Goal: Information Seeking & Learning: Compare options

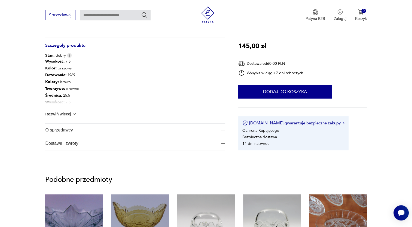
scroll to position [270, 0]
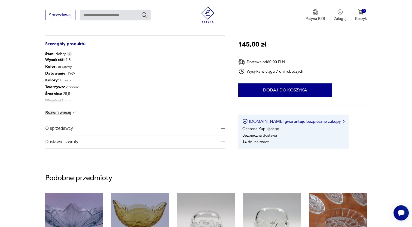
click at [59, 111] on button "Rozwiń więcej" at bounding box center [61, 112] width 32 height 5
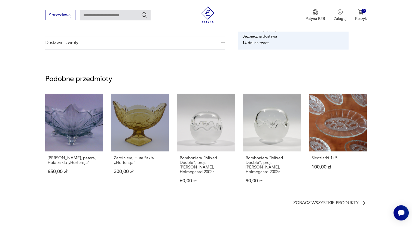
scroll to position [0, 0]
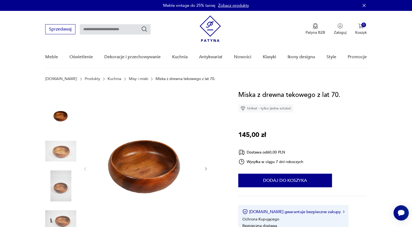
click at [154, 163] on img at bounding box center [145, 168] width 105 height 157
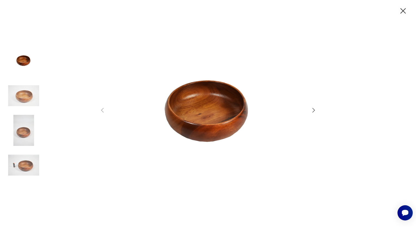
click at [314, 113] on icon "button" at bounding box center [314, 110] width 7 height 7
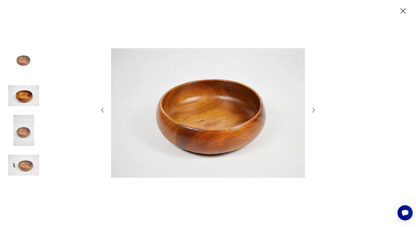
click at [314, 113] on icon "button" at bounding box center [314, 110] width 7 height 7
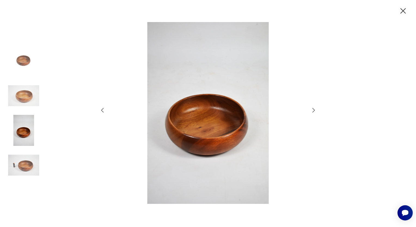
click at [314, 113] on icon "button" at bounding box center [314, 110] width 7 height 7
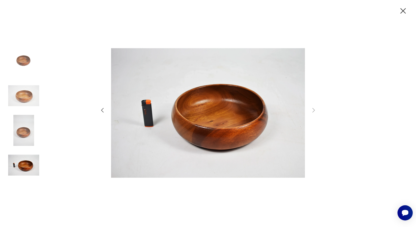
click at [400, 12] on icon "button" at bounding box center [404, 11] width 10 height 10
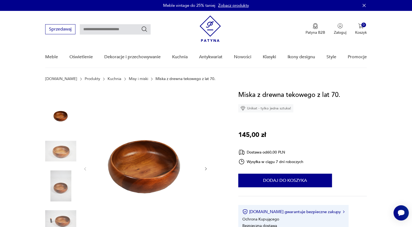
click at [129, 80] on link "Misy i miski" at bounding box center [138, 79] width 19 height 4
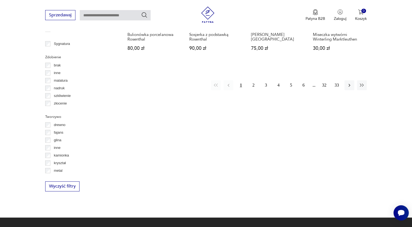
scroll to position [579, 0]
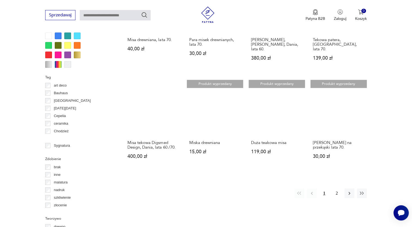
scroll to position [500, 0]
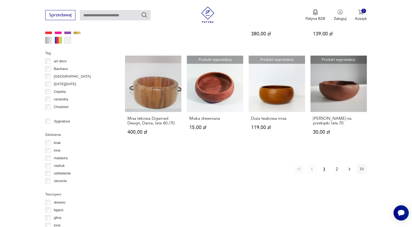
click at [348, 166] on icon "button" at bounding box center [349, 168] width 5 height 5
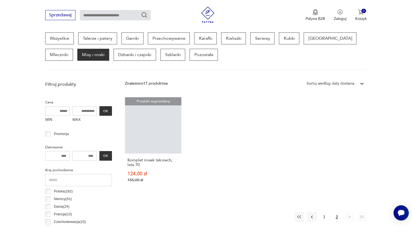
scroll to position [144, 0]
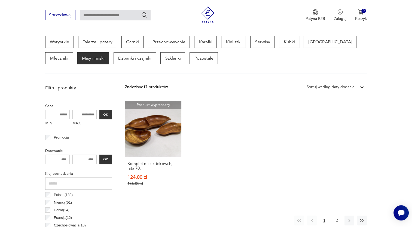
scroll to position [500, 0]
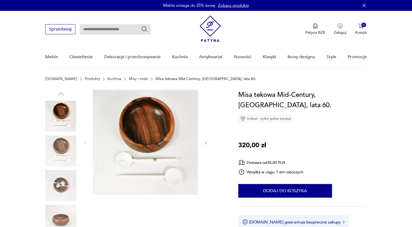
click at [146, 129] on img at bounding box center [145, 142] width 105 height 105
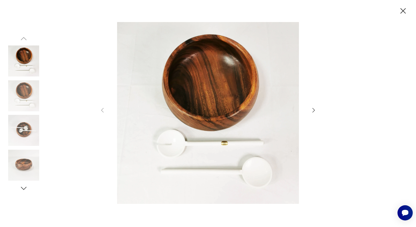
click at [313, 109] on icon "button" at bounding box center [314, 110] width 7 height 7
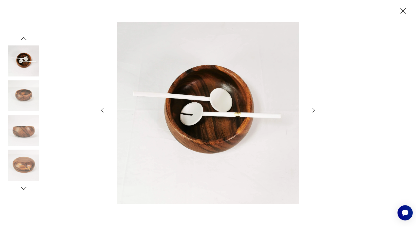
click at [313, 109] on icon "button" at bounding box center [314, 110] width 7 height 7
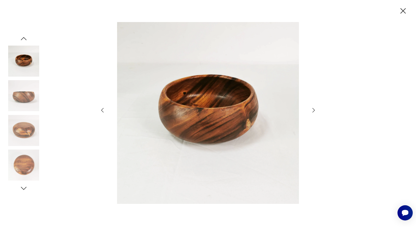
click at [403, 13] on icon "button" at bounding box center [404, 11] width 10 height 10
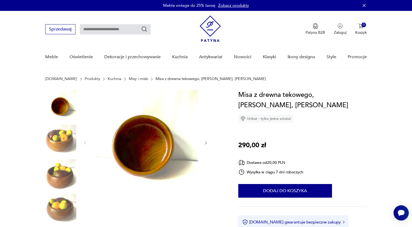
click at [147, 140] on img at bounding box center [145, 142] width 105 height 105
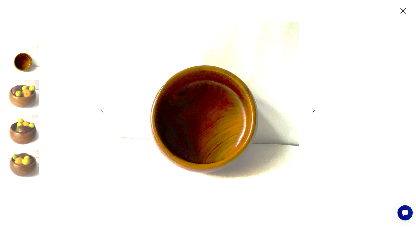
click at [309, 109] on div at bounding box center [208, 113] width 218 height 183
click at [315, 109] on icon "button" at bounding box center [314, 110] width 7 height 7
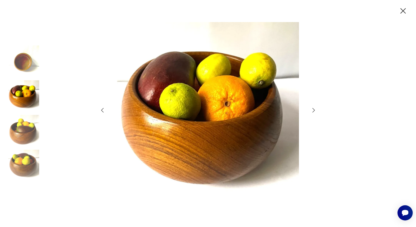
click at [315, 109] on icon "button" at bounding box center [314, 110] width 7 height 7
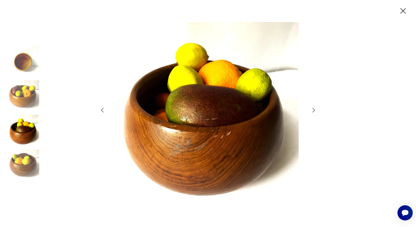
click at [315, 109] on icon "button" at bounding box center [314, 110] width 7 height 7
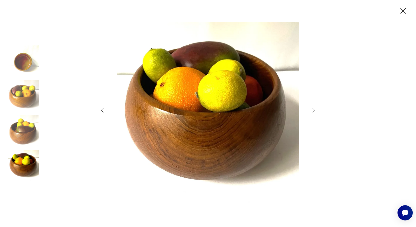
click at [404, 10] on icon "button" at bounding box center [404, 11] width 10 height 10
